Goal: Task Accomplishment & Management: Use online tool/utility

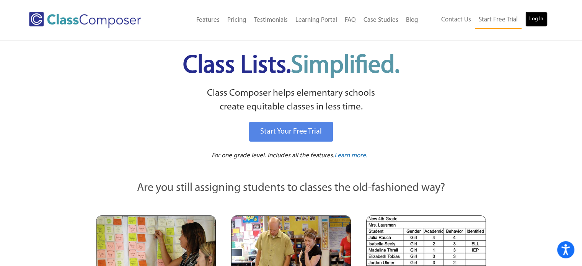
click at [543, 25] on link "Log In" at bounding box center [536, 18] width 22 height 15
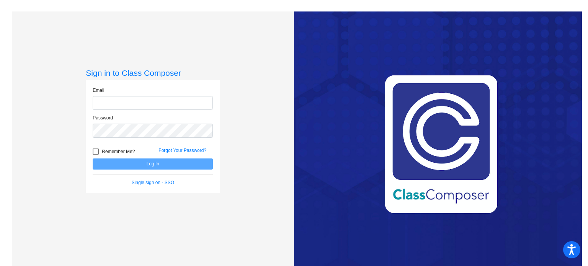
type input "[EMAIL_ADDRESS][DOMAIN_NAME]"
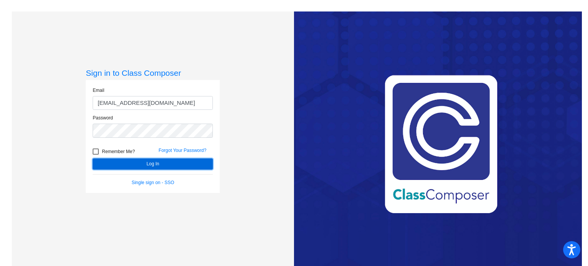
click at [160, 166] on button "Log In" at bounding box center [153, 163] width 120 height 11
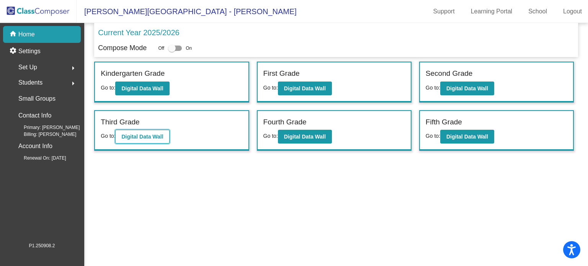
click at [148, 141] on button "Digital Data Wall" at bounding box center [142, 137] width 54 height 14
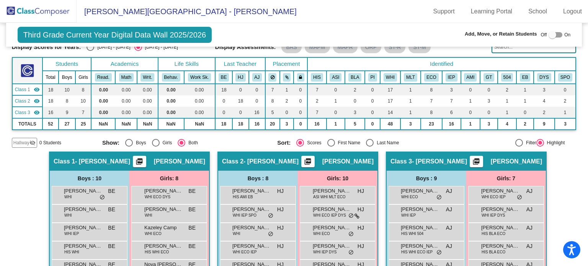
scroll to position [148, 0]
